Goal: Navigation & Orientation: Find specific page/section

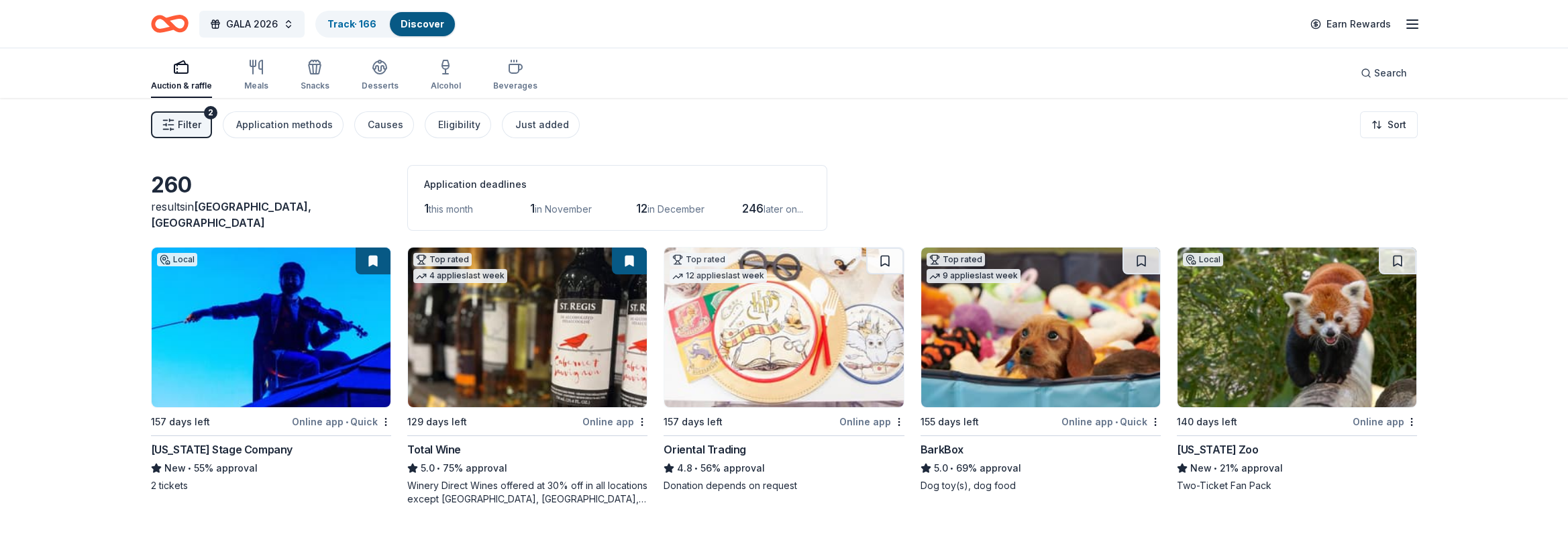
click at [172, 34] on icon "Home" at bounding box center [169, 24] width 37 height 32
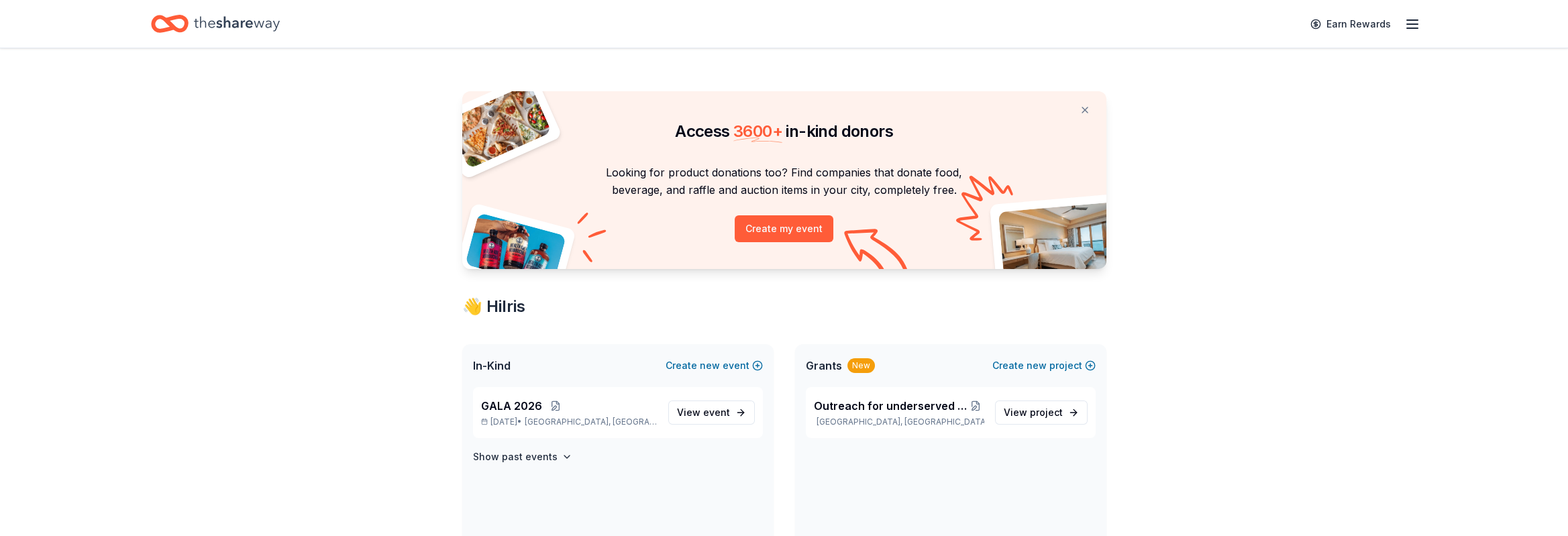
click at [1413, 20] on line "button" at bounding box center [1412, 20] width 11 height 0
click at [1245, 105] on link "Account" at bounding box center [1250, 103] width 42 height 13
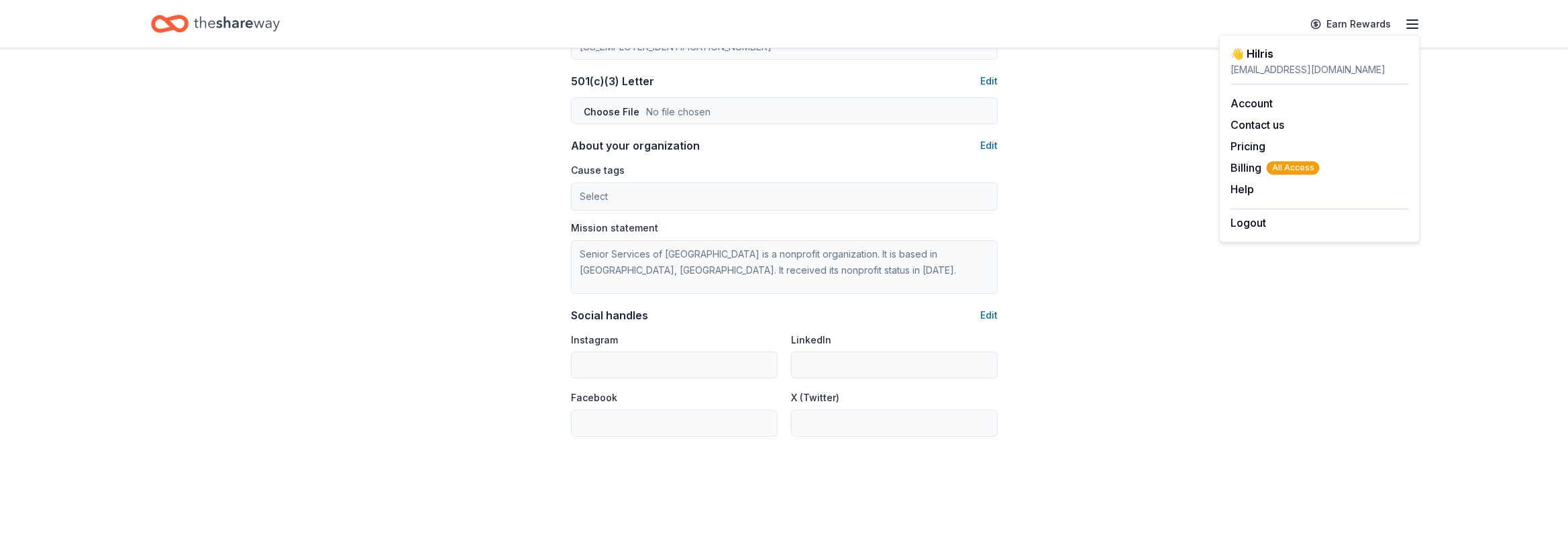
scroll to position [602, 0]
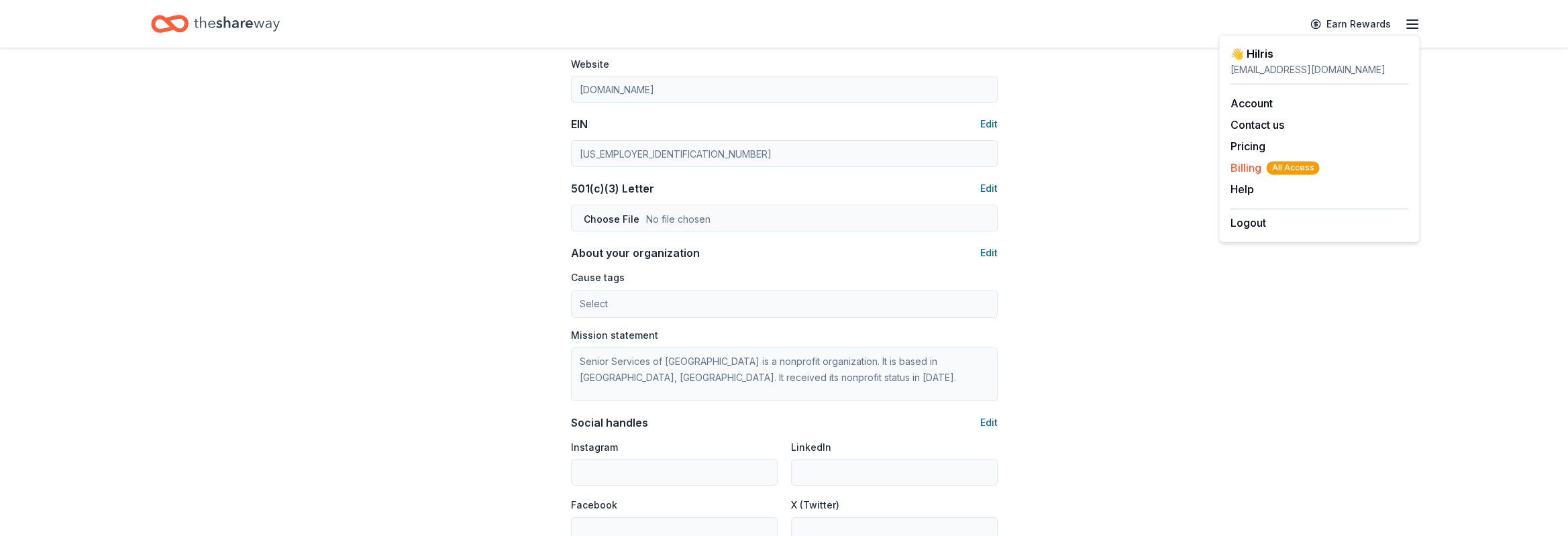
click at [1248, 162] on span "Billing All Access" at bounding box center [1274, 167] width 89 height 16
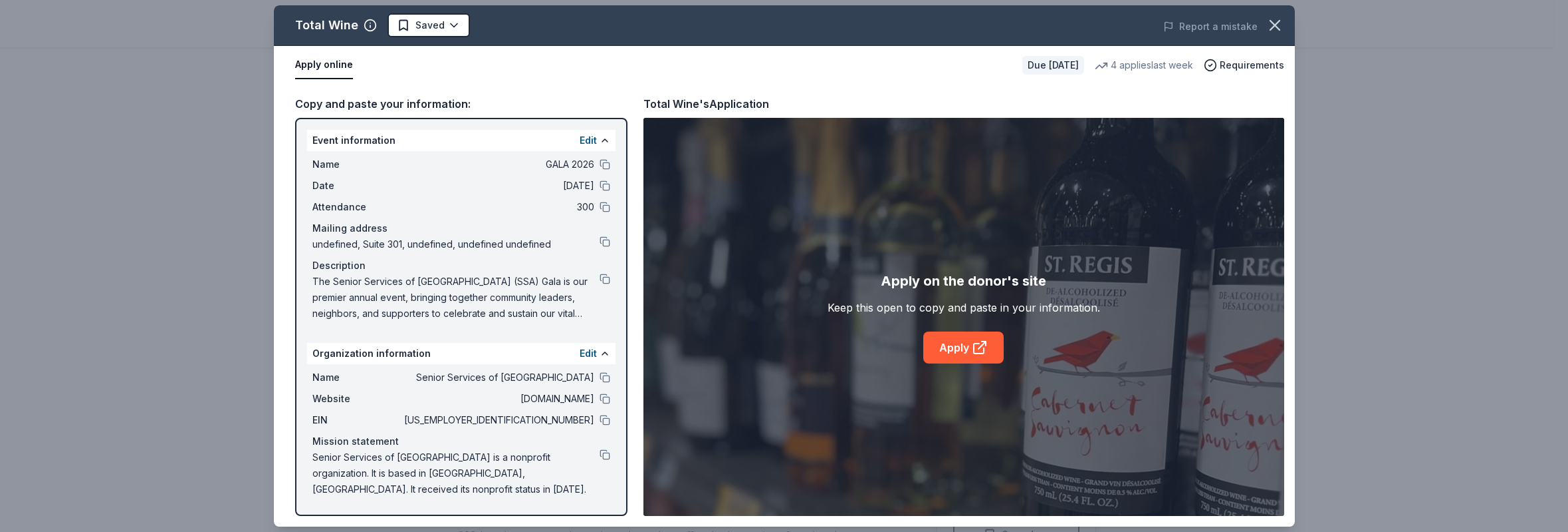
scroll to position [200, 0]
